Goal: Check status: Check status

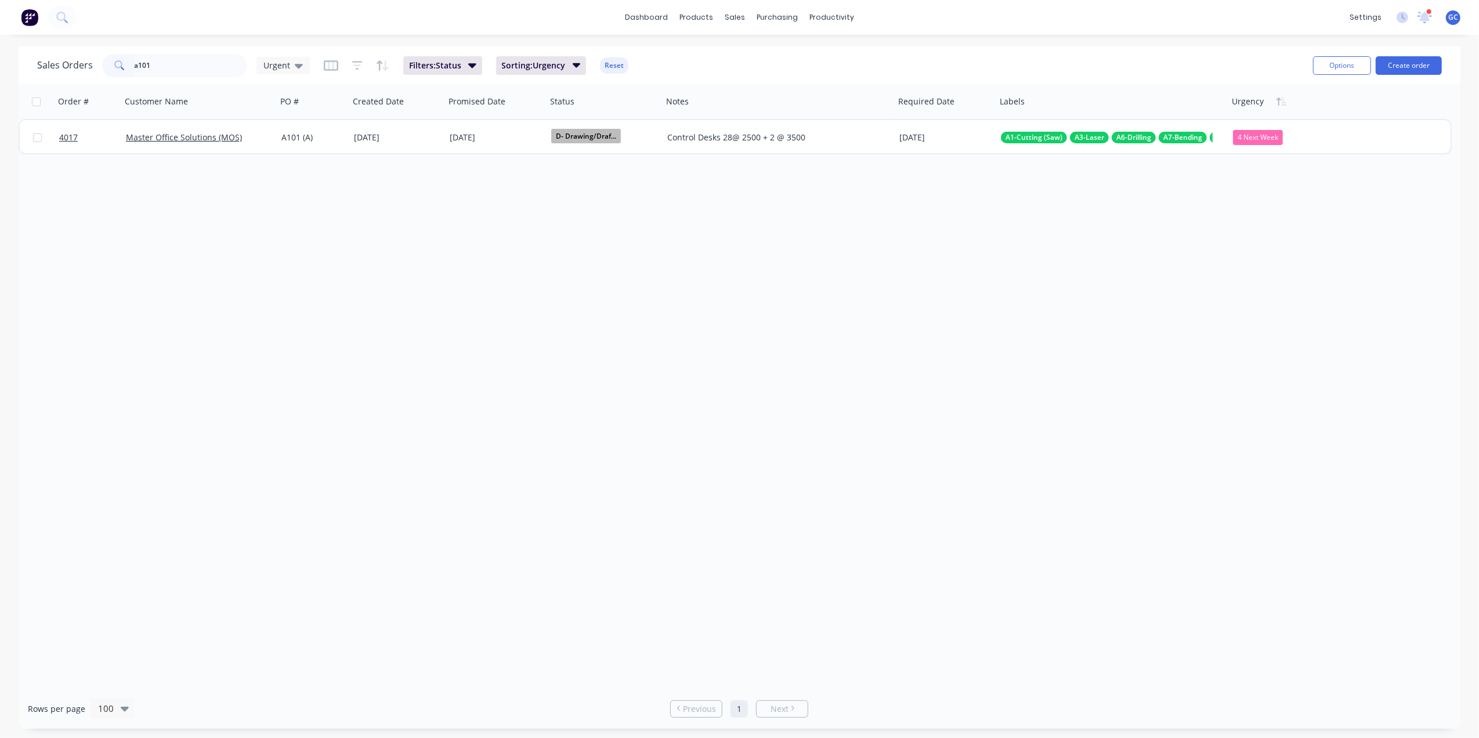
type input "a101"
click at [272, 49] on div "Sales Orders a101 Urgent Filters: Status Sorting: Urgency Reset Options Create …" at bounding box center [740, 65] width 1442 height 38
click at [276, 68] on span "Urgent" at bounding box center [276, 65] width 27 height 12
click at [277, 281] on button "[PERSON_NAME]" at bounding box center [326, 279] width 132 height 13
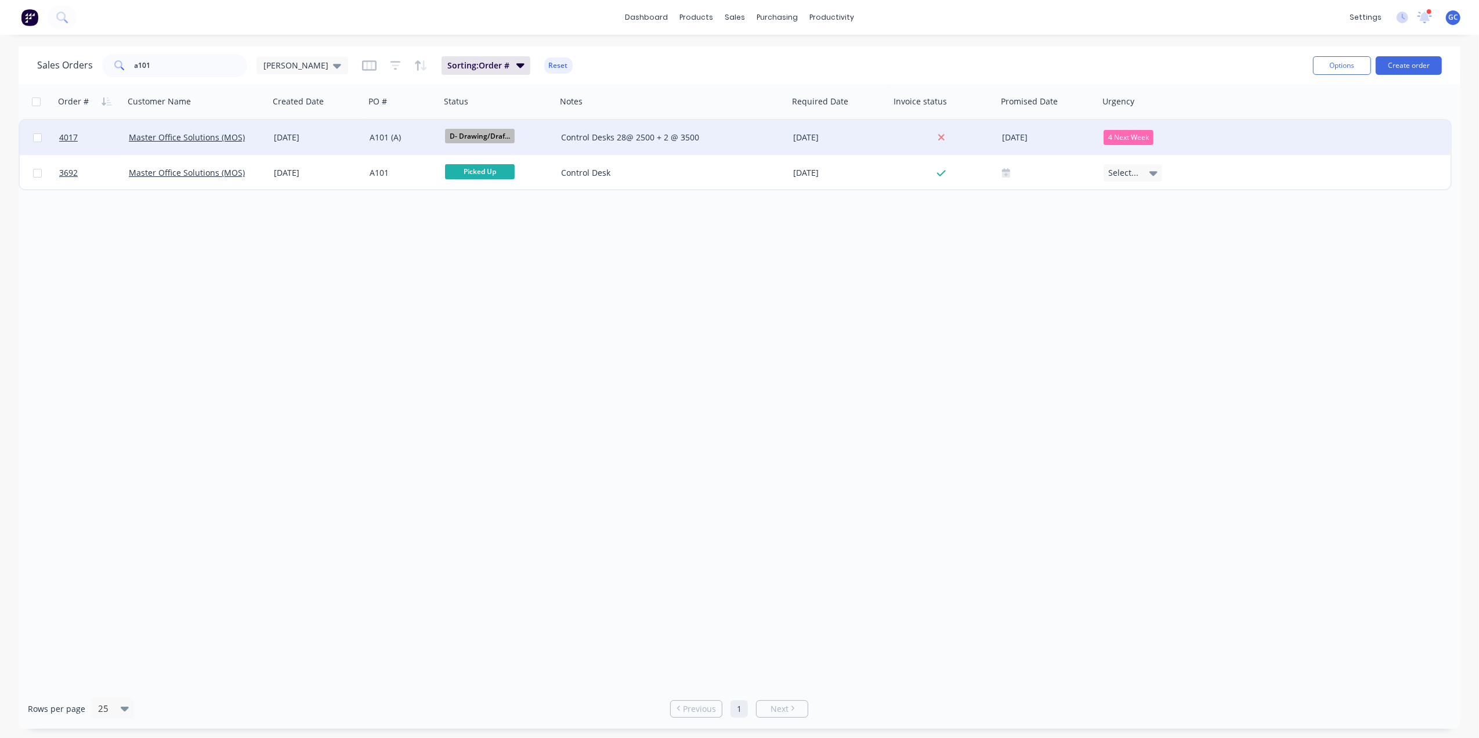
click at [317, 137] on div "[DATE]" at bounding box center [317, 138] width 86 height 12
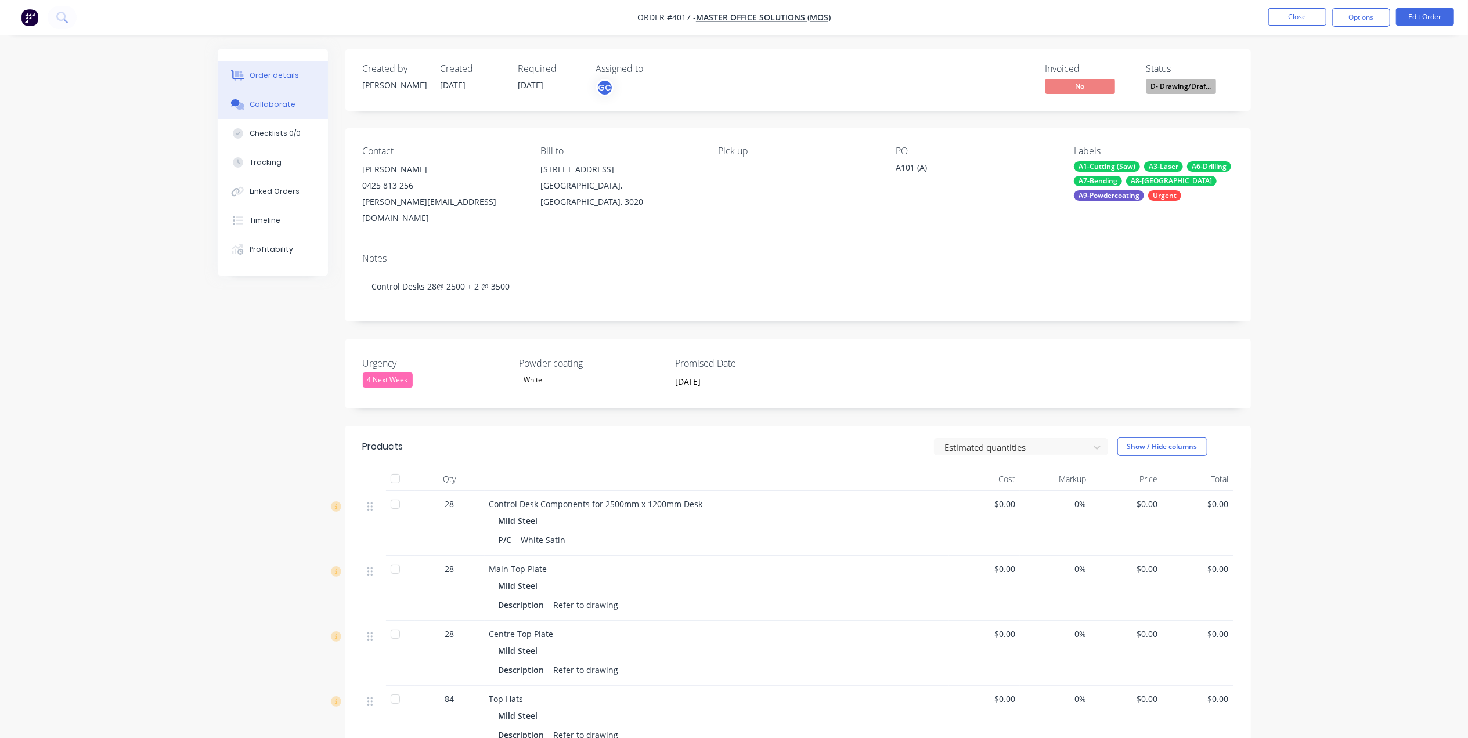
click at [263, 104] on div "Collaborate" at bounding box center [273, 104] width 46 height 10
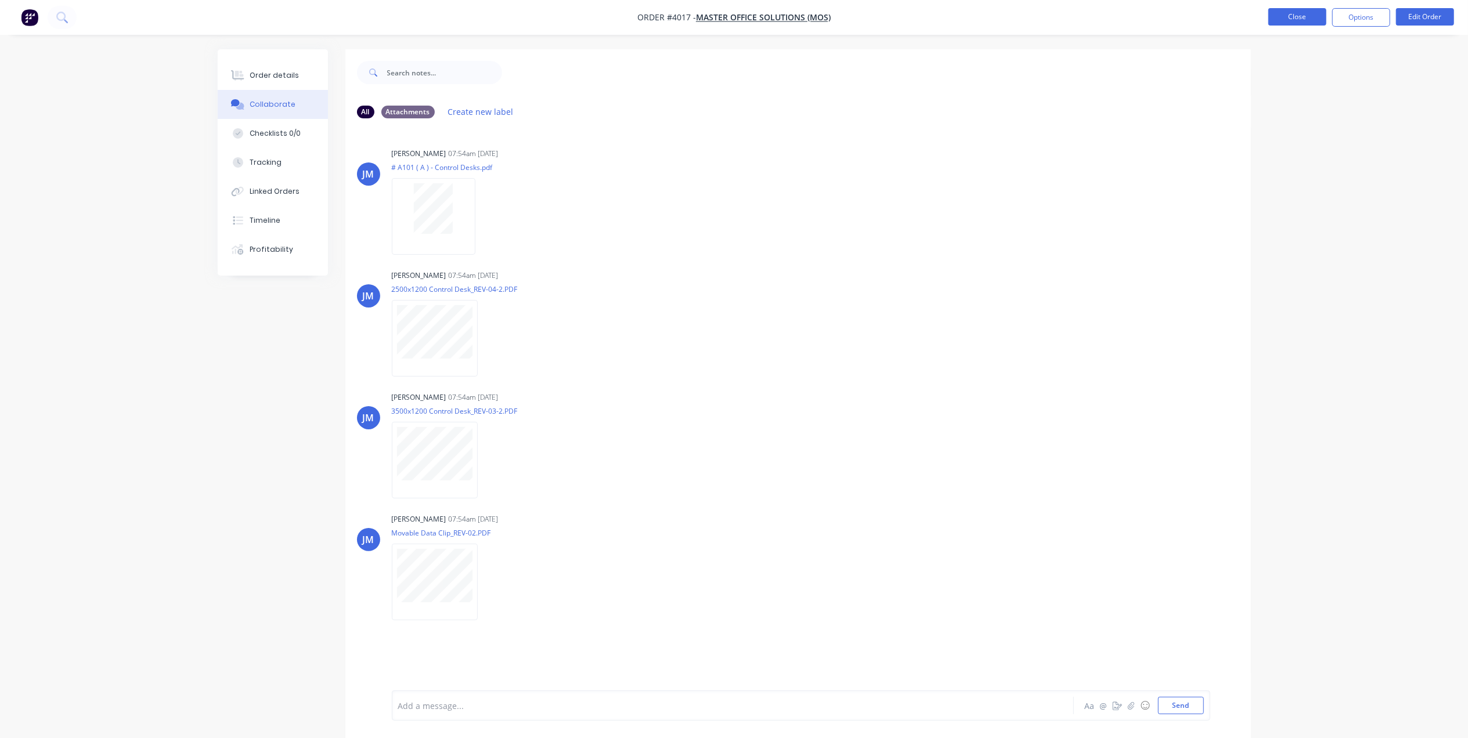
click at [1281, 16] on button "Close" at bounding box center [1297, 16] width 58 height 17
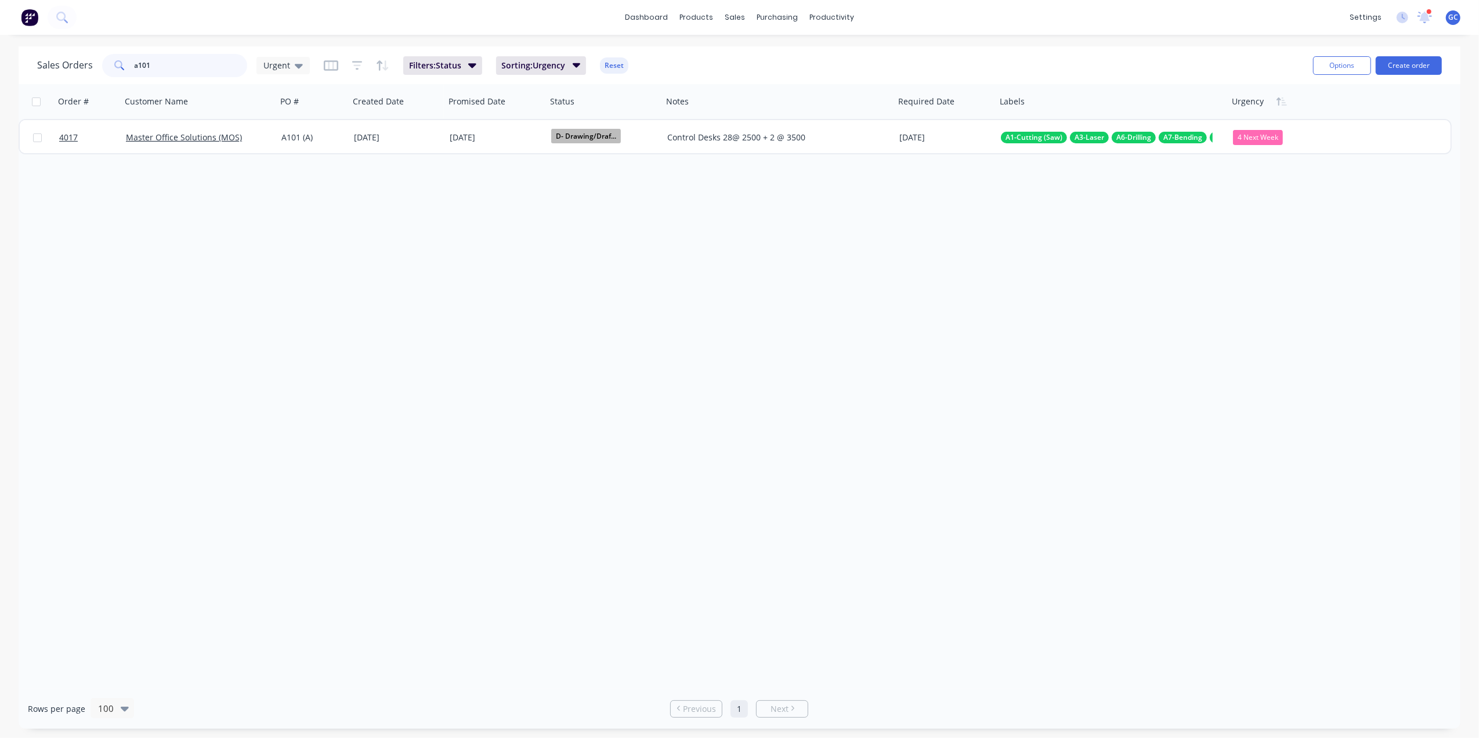
drag, startPoint x: 182, startPoint y: 60, endPoint x: 33, endPoint y: 63, distance: 149.8
click at [33, 63] on div "Sales Orders a101 Urgent Filters: Status Sorting: Urgency Reset Options Create …" at bounding box center [740, 65] width 1442 height 38
